Goal: Information Seeking & Learning: Check status

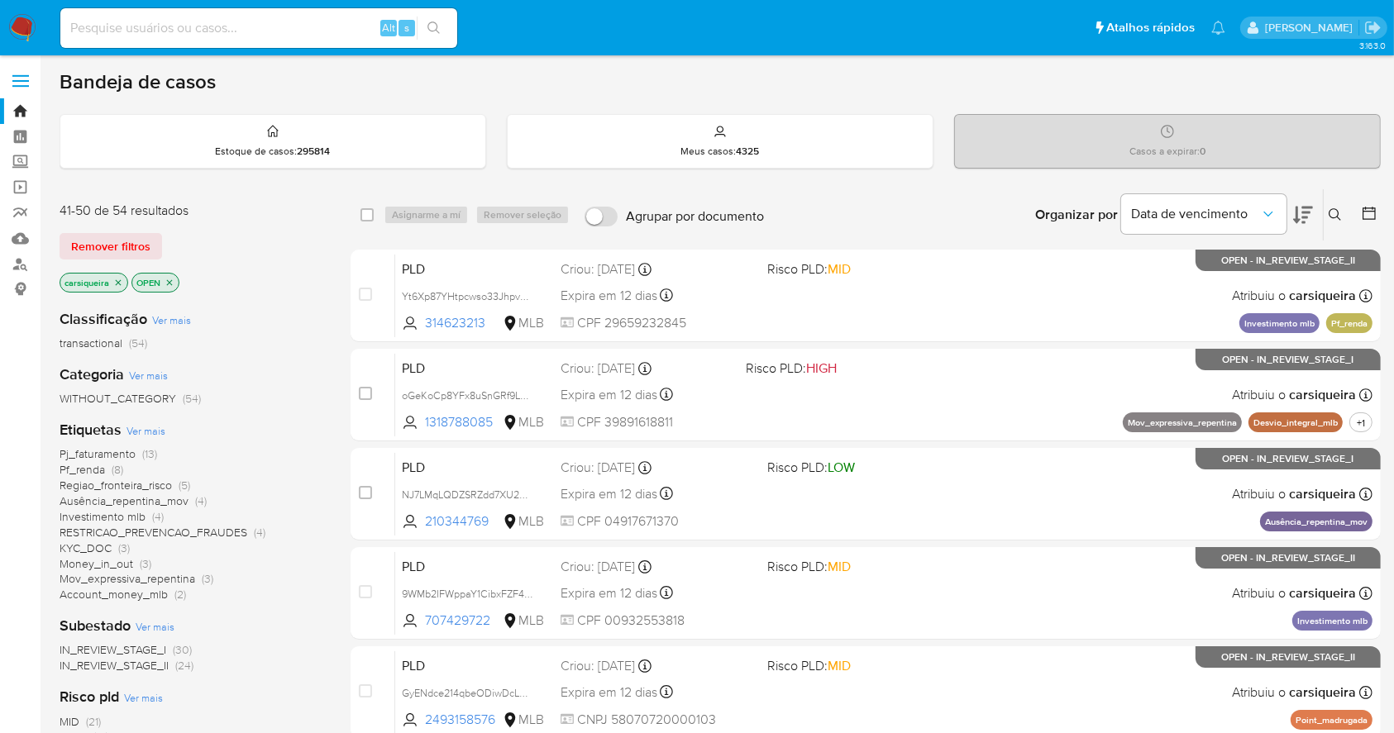
scroll to position [630, 0]
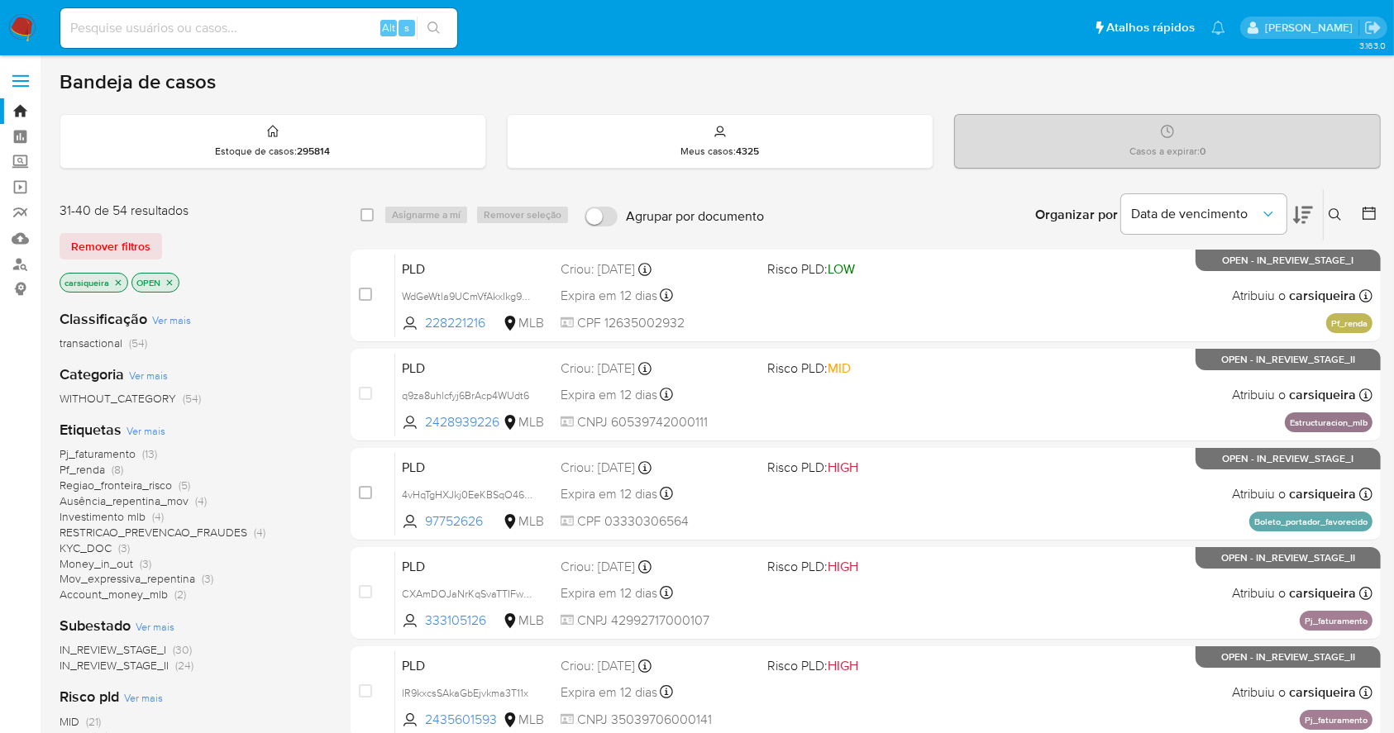
click at [34, 19] on img at bounding box center [22, 28] width 28 height 28
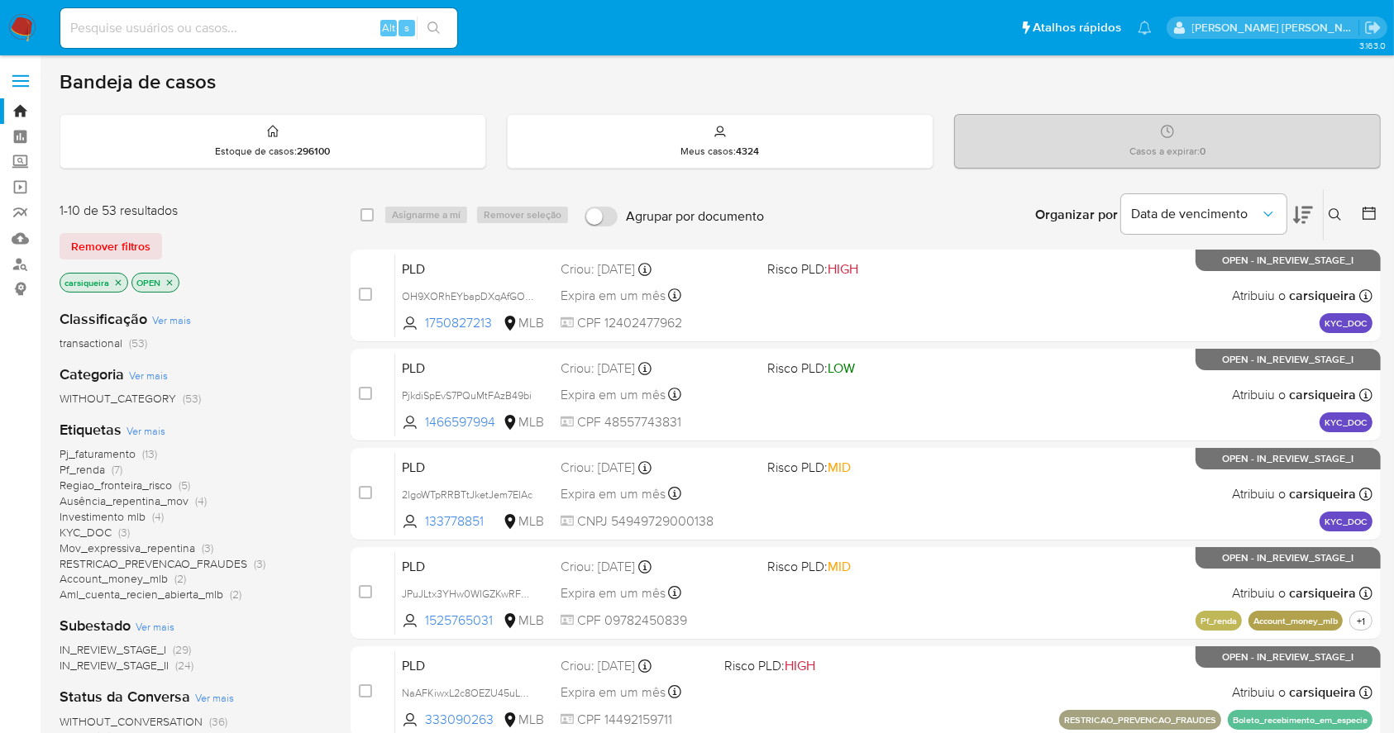
scroll to position [110, 0]
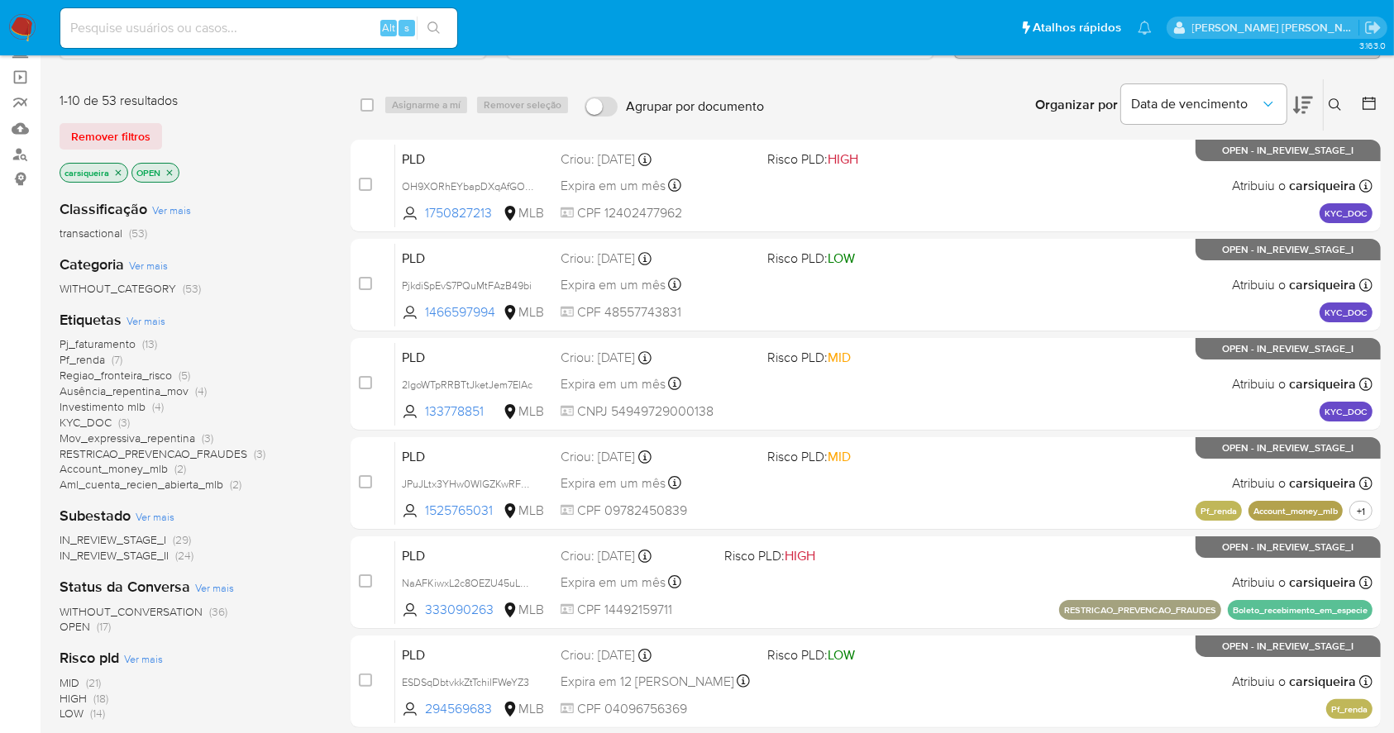
click at [209, 613] on span "(36)" at bounding box center [218, 611] width 18 height 17
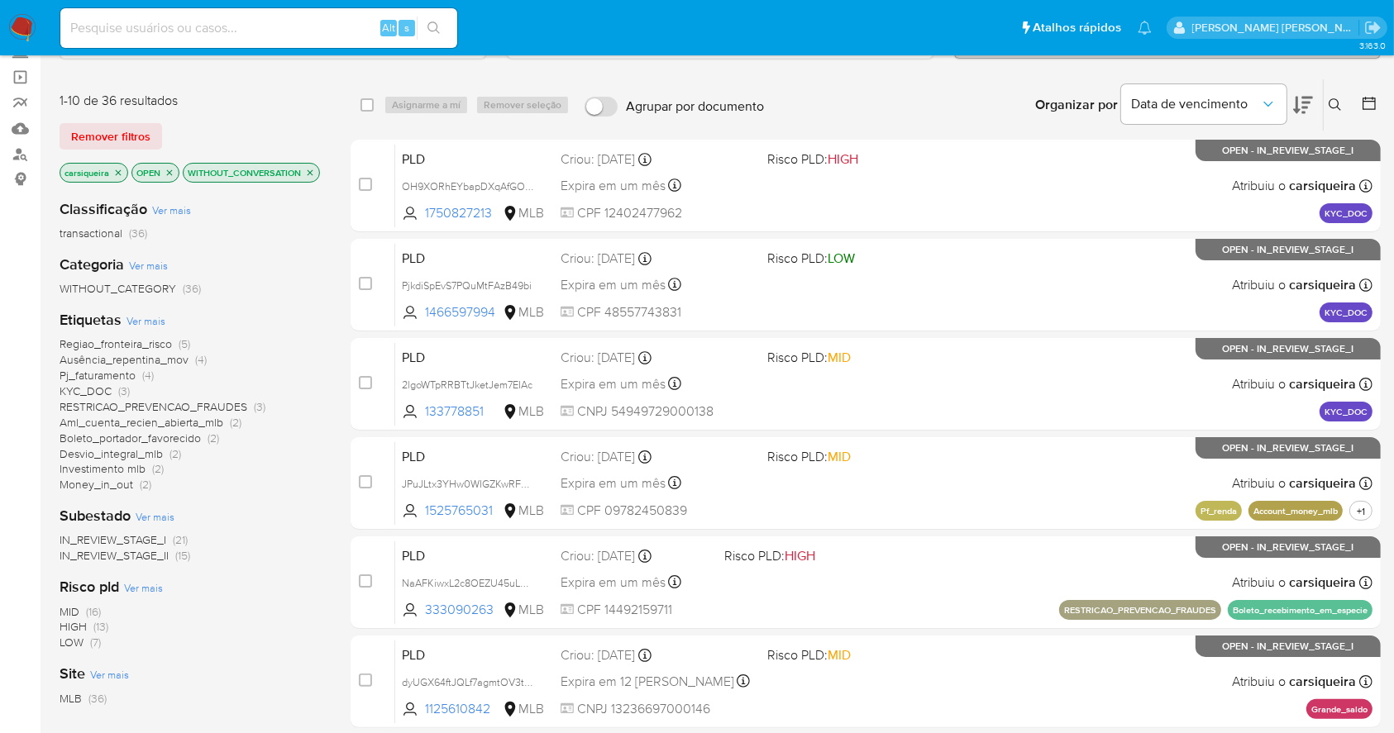
click at [305, 178] on icon "close-filter" at bounding box center [310, 173] width 10 height 10
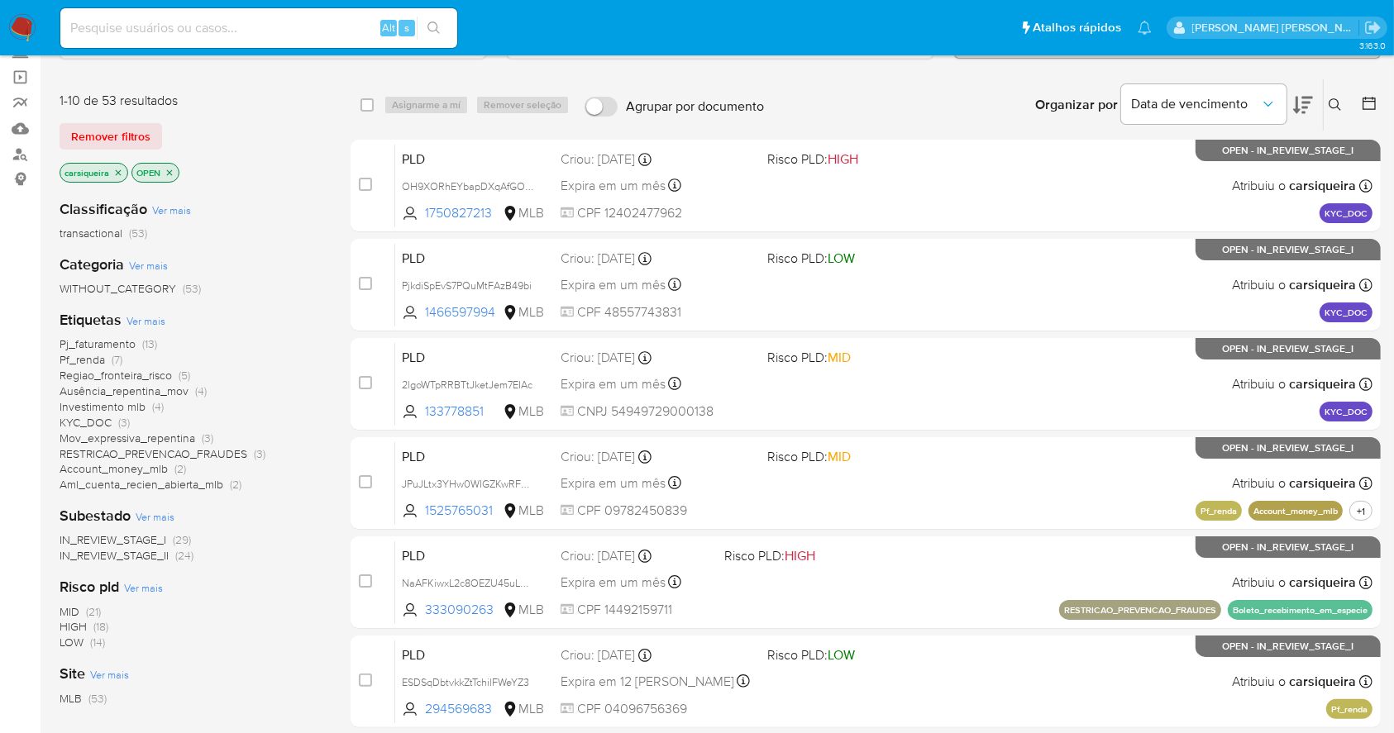
click at [13, 17] on img at bounding box center [22, 28] width 28 height 28
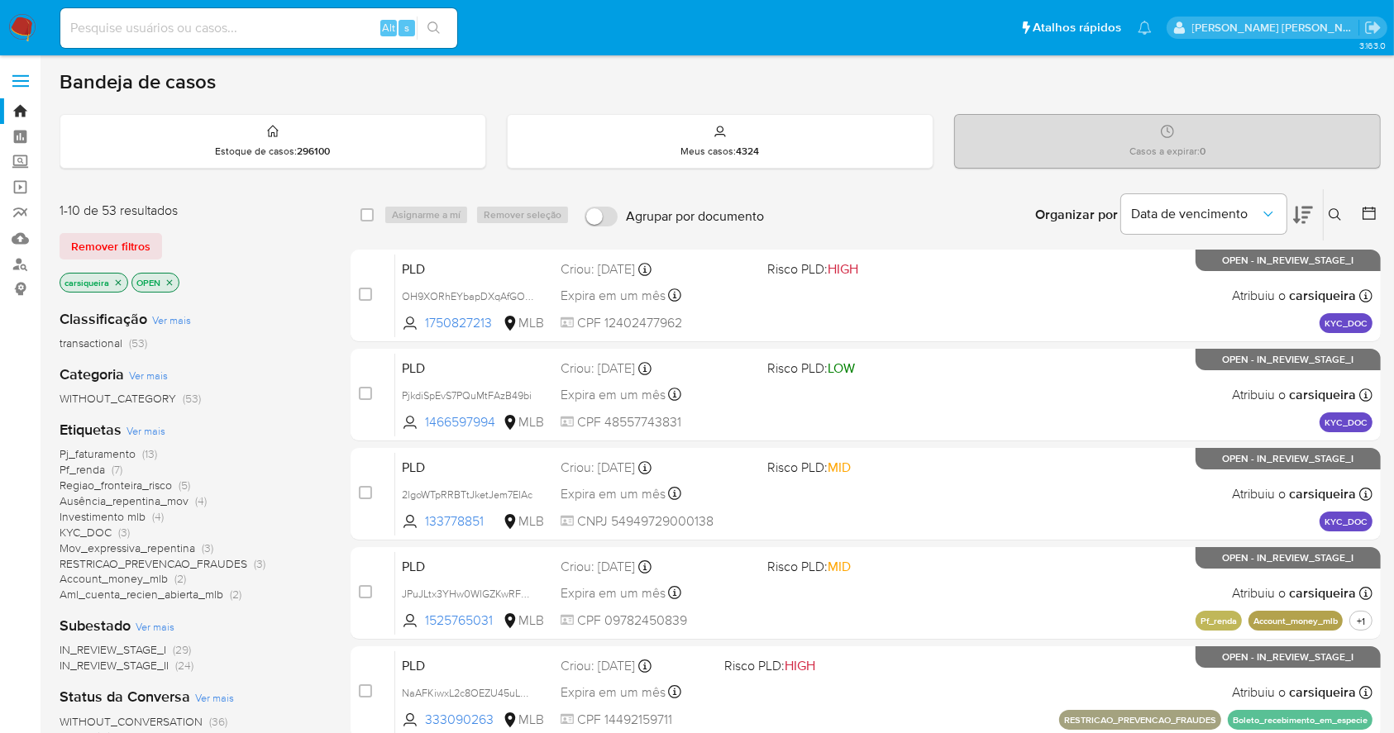
click at [290, 26] on input at bounding box center [258, 27] width 397 height 21
paste input "5L429fsKqi1jxmwGyV32rot2"
type input "5L429fsKqi1jxmwGyV32rot2"
click at [445, 18] on button "search-icon" at bounding box center [434, 28] width 34 height 23
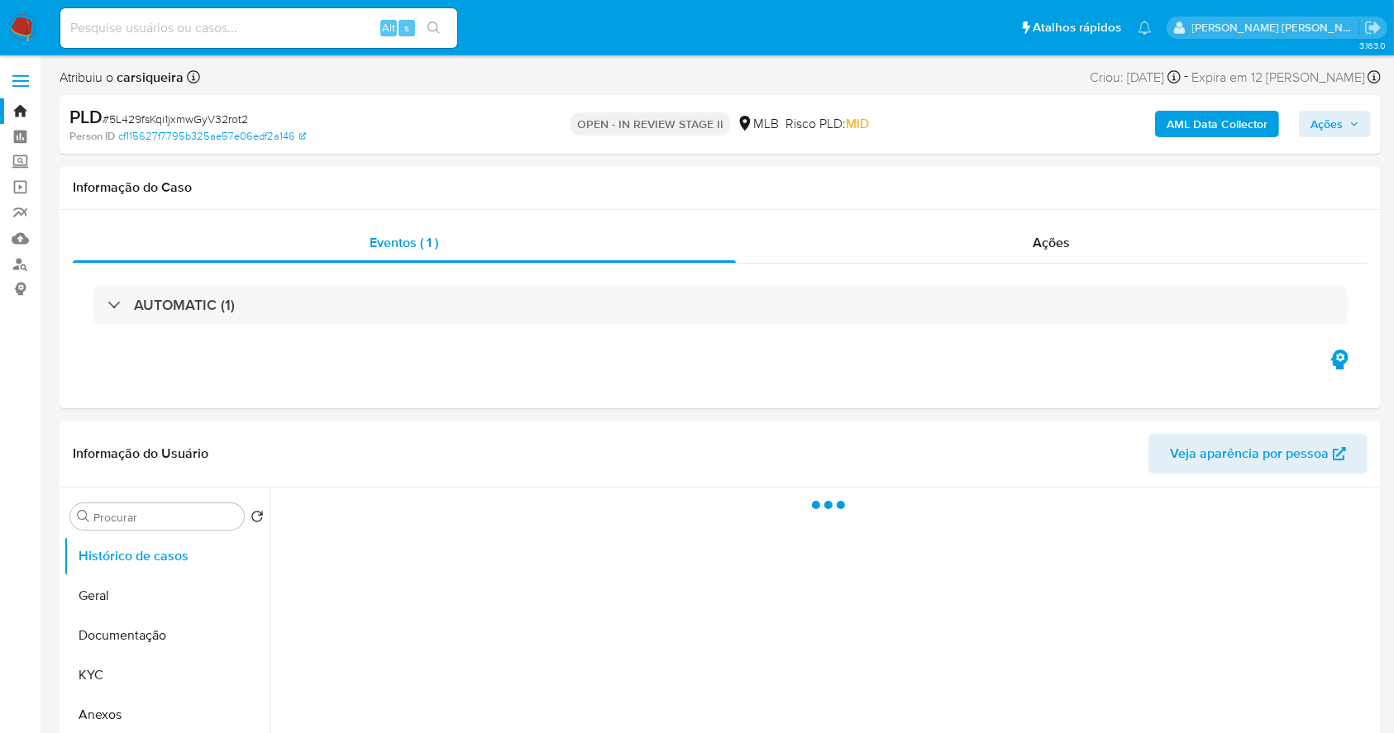
select select "10"
